Goal: Information Seeking & Learning: Learn about a topic

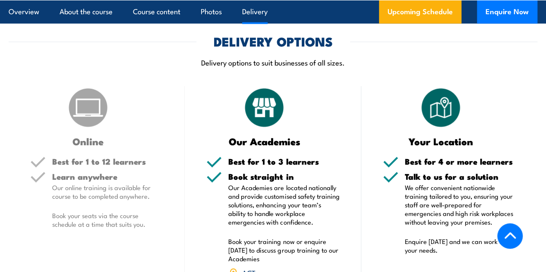
scroll to position [1143, 0]
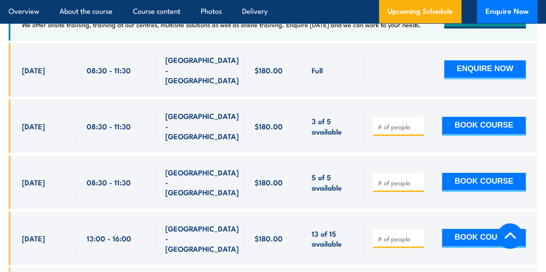
scroll to position [1454, 0]
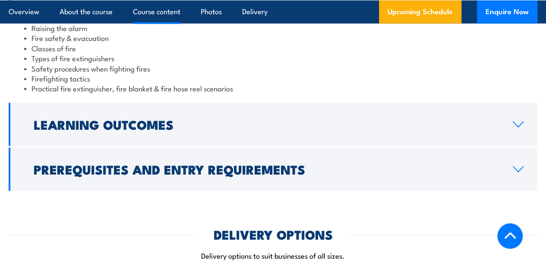
scroll to position [856, 0]
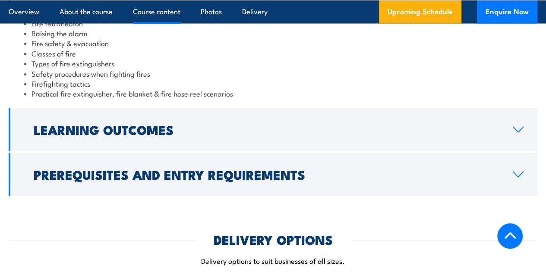
click at [261, 135] on h2 "Learning Outcomes" at bounding box center [266, 129] width 465 height 11
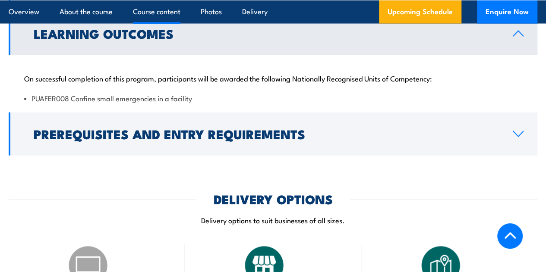
click at [284, 139] on h2 "Prerequisites and Entry Requirements" at bounding box center [266, 133] width 465 height 11
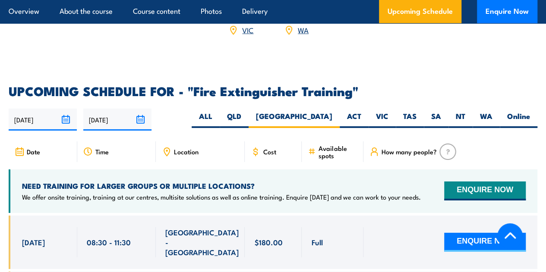
scroll to position [1331, 0]
